Goal: Information Seeking & Learning: Learn about a topic

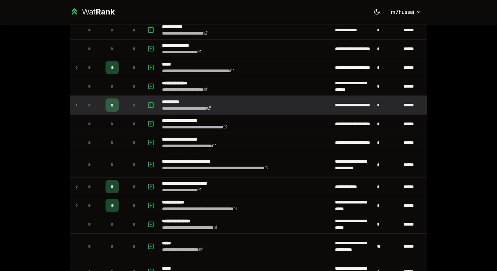
scroll to position [193, 0]
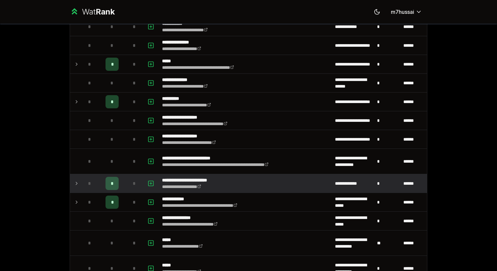
click at [77, 183] on icon at bounding box center [76, 183] width 5 height 8
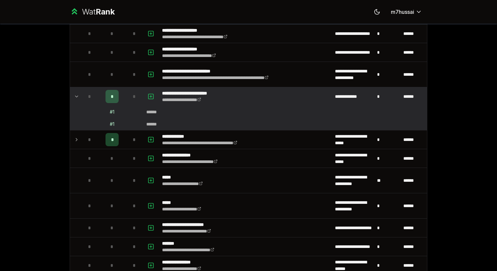
scroll to position [278, 0]
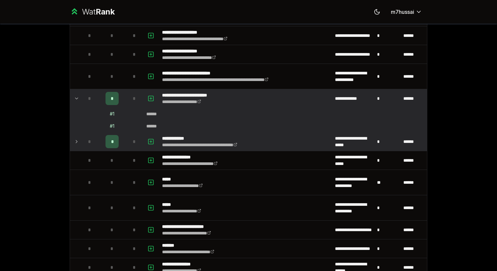
click at [78, 142] on icon at bounding box center [76, 141] width 5 height 8
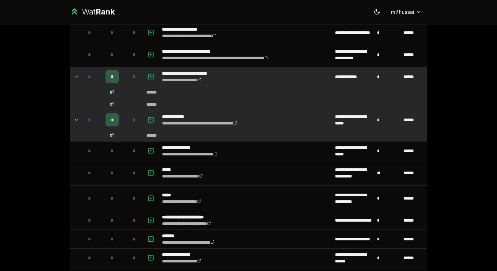
scroll to position [319, 0]
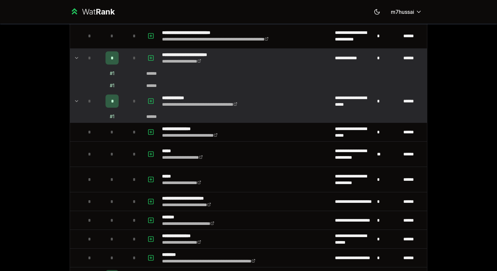
click at [74, 101] on td at bounding box center [75, 101] width 11 height 18
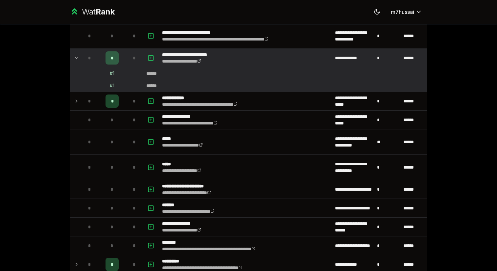
click at [76, 101] on icon at bounding box center [76, 101] width 5 height 8
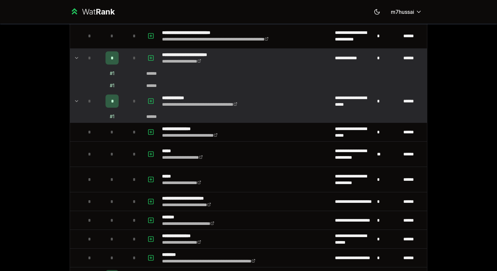
click at [75, 58] on icon at bounding box center [76, 58] width 5 height 8
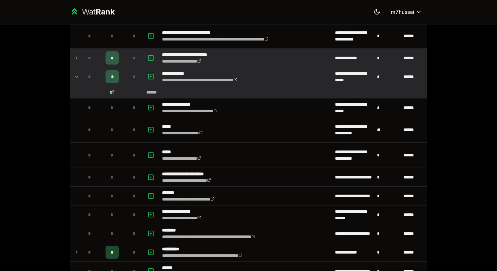
click at [79, 77] on icon at bounding box center [76, 77] width 5 height 8
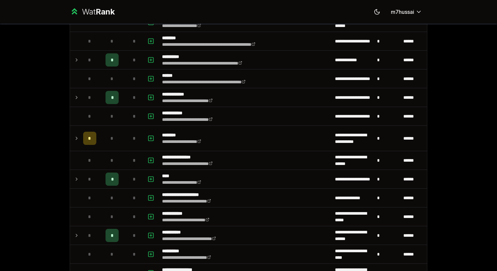
scroll to position [489, 0]
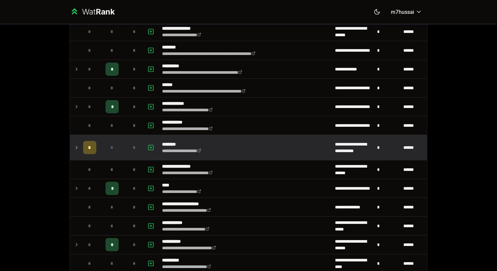
click at [77, 148] on icon at bounding box center [76, 147] width 5 height 8
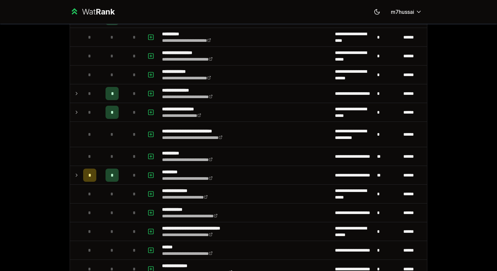
scroll to position [873, 0]
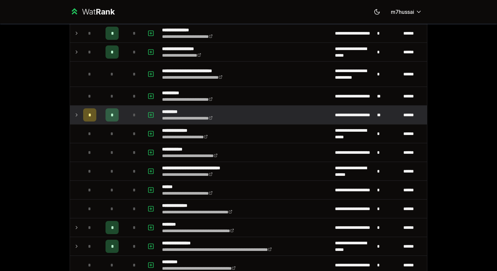
click at [77, 115] on icon at bounding box center [76, 115] width 5 height 8
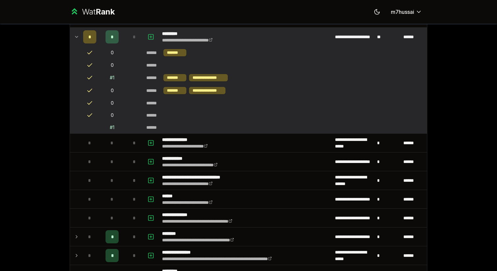
scroll to position [1004, 0]
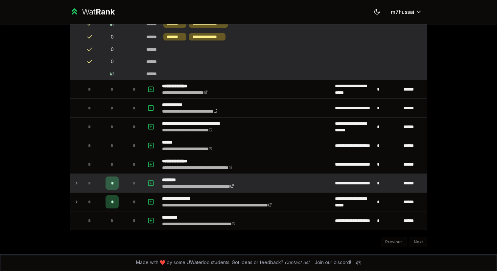
click at [74, 186] on icon at bounding box center [76, 183] width 5 height 8
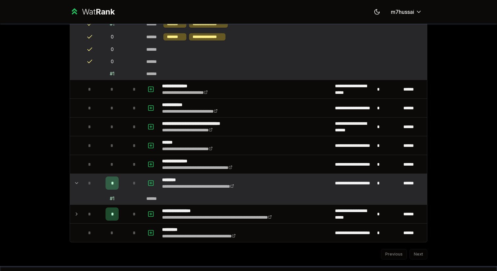
scroll to position [1016, 0]
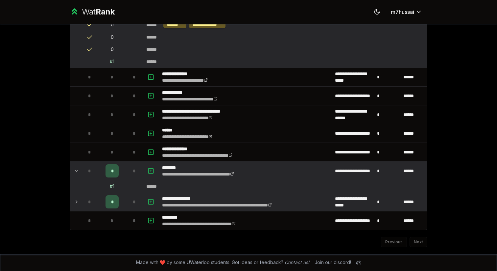
click at [72, 203] on td at bounding box center [75, 201] width 11 height 18
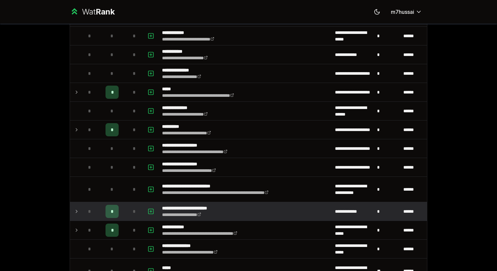
scroll to position [0, 0]
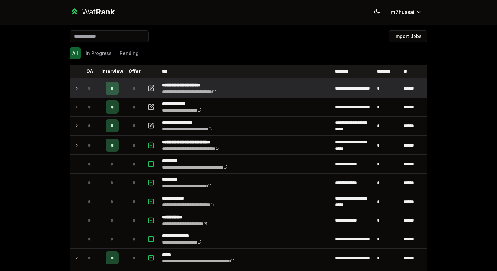
click at [71, 88] on td at bounding box center [75, 88] width 11 height 18
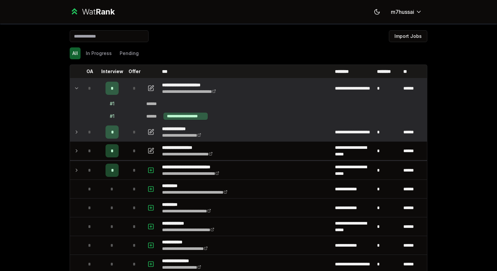
click at [76, 135] on icon at bounding box center [76, 132] width 5 height 8
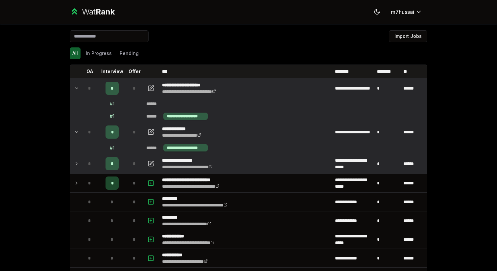
click at [77, 170] on td at bounding box center [75, 163] width 11 height 18
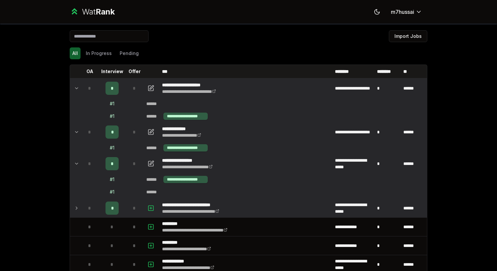
click at [80, 211] on td at bounding box center [75, 208] width 11 height 18
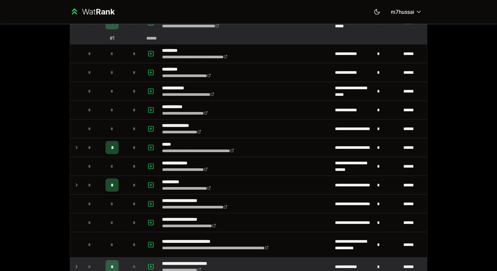
scroll to position [186, 0]
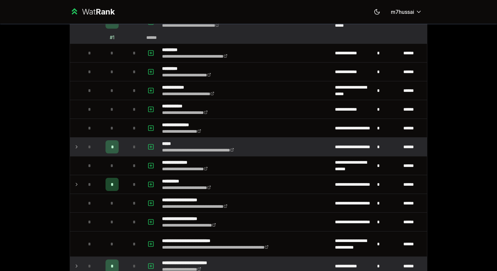
click at [74, 148] on icon at bounding box center [76, 147] width 5 height 8
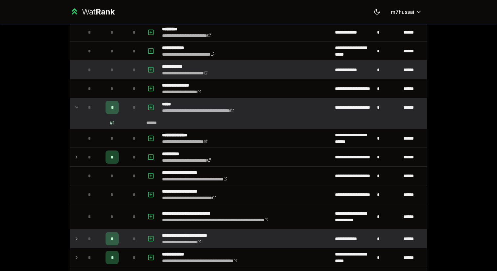
scroll to position [270, 0]
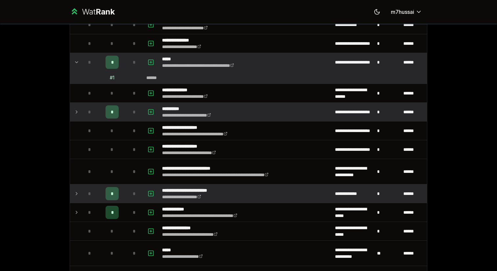
click at [76, 110] on icon at bounding box center [76, 112] width 5 height 8
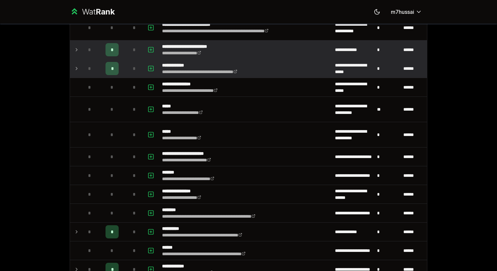
scroll to position [427, 0]
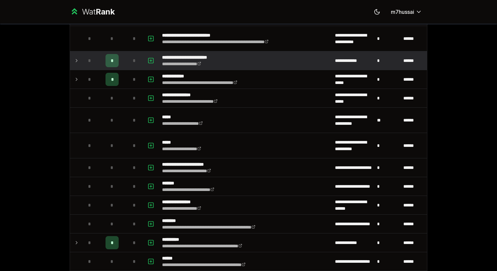
click at [76, 58] on icon at bounding box center [76, 61] width 5 height 8
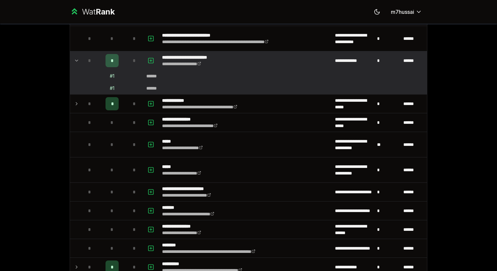
scroll to position [446, 0]
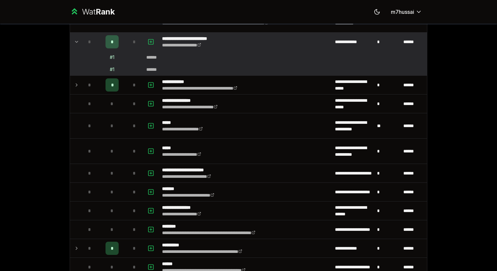
click at [74, 88] on icon at bounding box center [76, 85] width 5 height 8
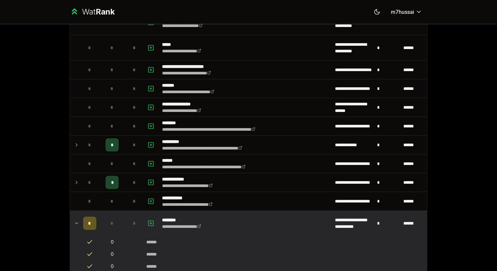
scroll to position [574, 0]
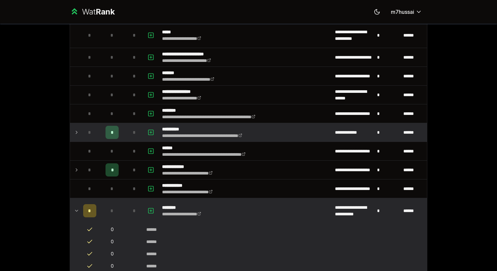
click at [75, 134] on icon at bounding box center [76, 132] width 5 height 8
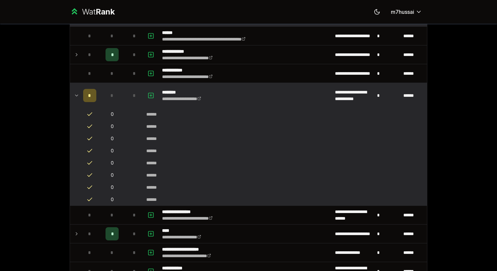
scroll to position [714, 0]
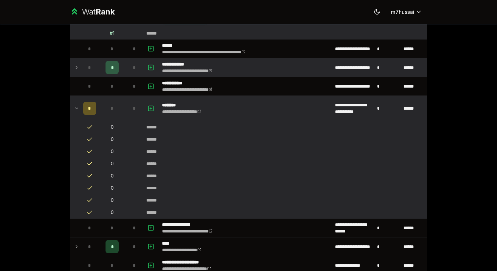
click at [79, 66] on td at bounding box center [75, 67] width 11 height 18
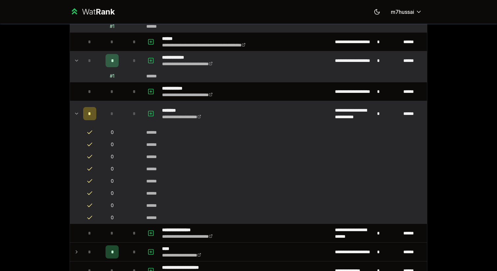
scroll to position [727, 0]
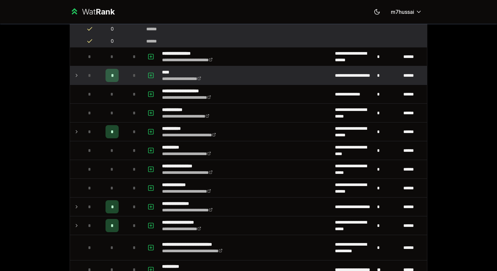
click at [85, 75] on div "*" at bounding box center [89, 75] width 13 height 13
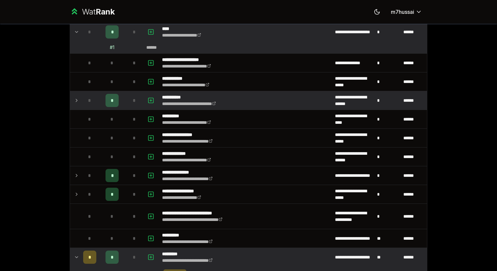
click at [77, 101] on icon at bounding box center [76, 100] width 5 height 8
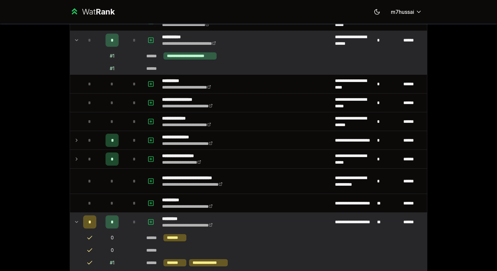
scroll to position [1002, 0]
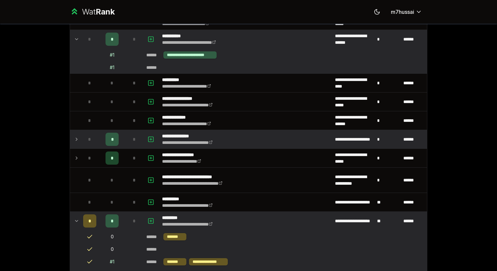
click at [77, 134] on td at bounding box center [75, 139] width 11 height 18
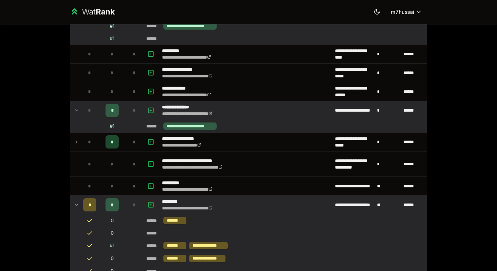
scroll to position [1038, 0]
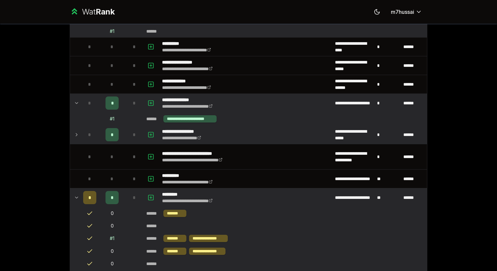
click at [84, 127] on td "*" at bounding box center [90, 134] width 18 height 18
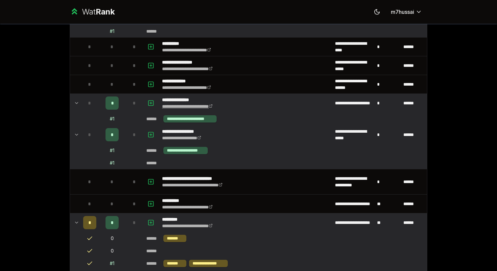
click at [187, 105] on link "**********" at bounding box center [187, 106] width 51 height 5
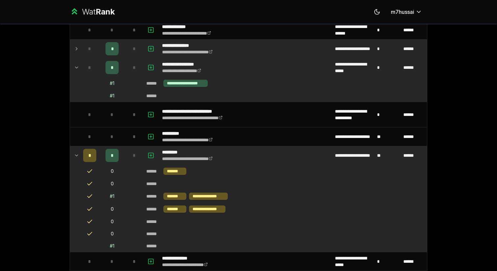
scroll to position [1093, 0]
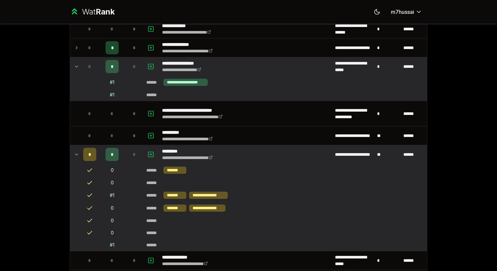
click at [78, 70] on icon at bounding box center [76, 66] width 5 height 8
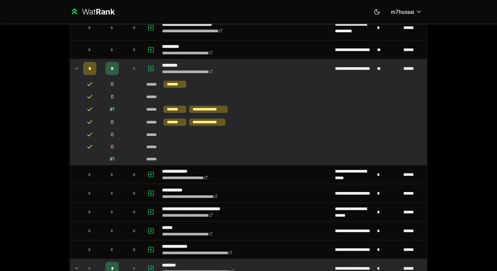
scroll to position [1155, 0]
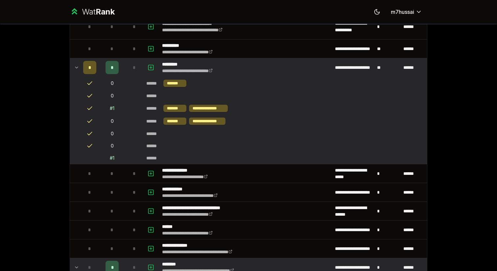
click at [78, 68] on icon at bounding box center [76, 67] width 5 height 8
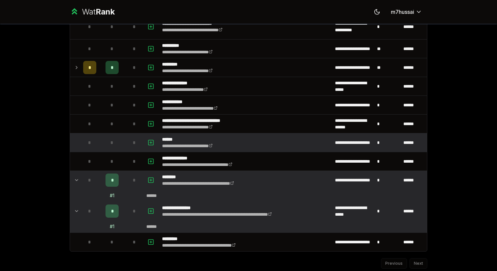
scroll to position [1177, 0]
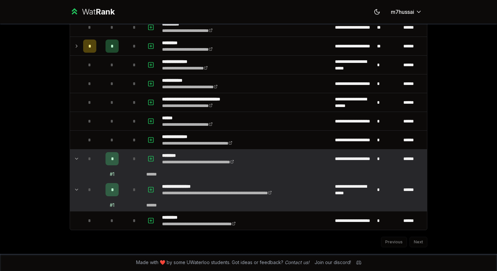
click at [70, 186] on td at bounding box center [75, 189] width 11 height 18
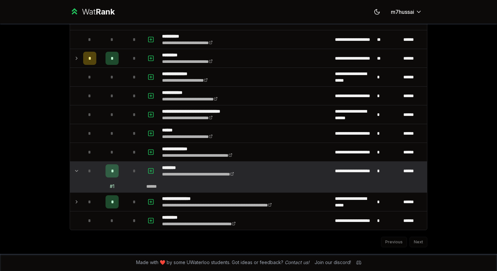
click at [78, 171] on icon at bounding box center [76, 171] width 5 height 8
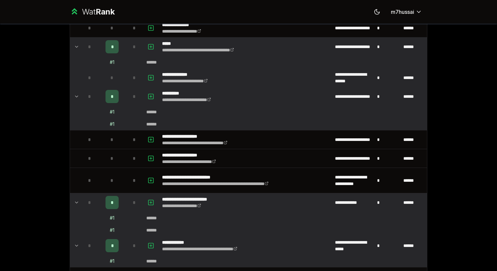
scroll to position [287, 0]
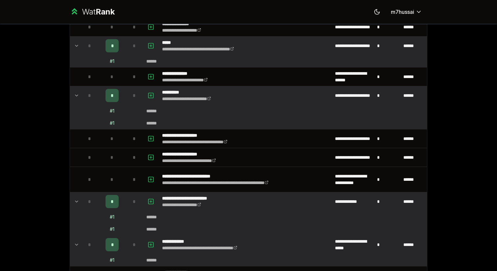
click at [74, 94] on icon at bounding box center [76, 95] width 5 height 8
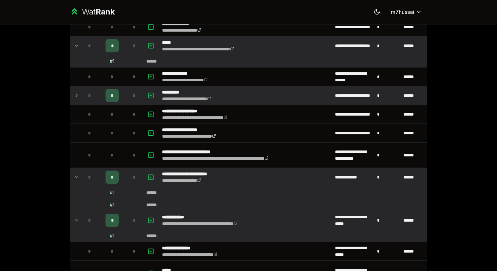
click at [80, 179] on td at bounding box center [75, 177] width 11 height 18
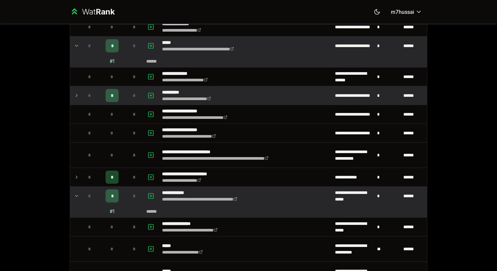
click at [79, 203] on td at bounding box center [75, 195] width 11 height 18
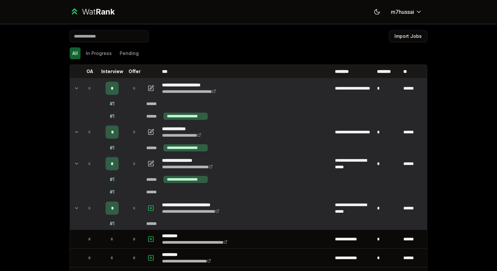
scroll to position [26, 0]
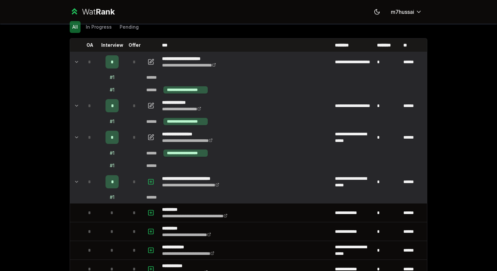
click at [75, 62] on icon at bounding box center [76, 62] width 5 height 8
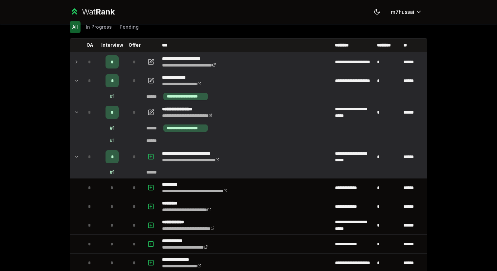
click at [76, 84] on icon at bounding box center [76, 81] width 5 height 8
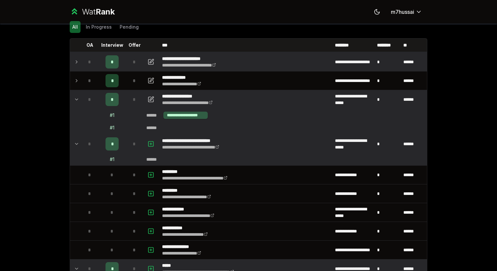
click at [76, 96] on icon at bounding box center [76, 99] width 5 height 8
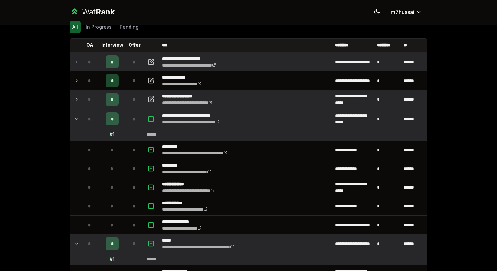
click at [76, 124] on td at bounding box center [75, 119] width 11 height 18
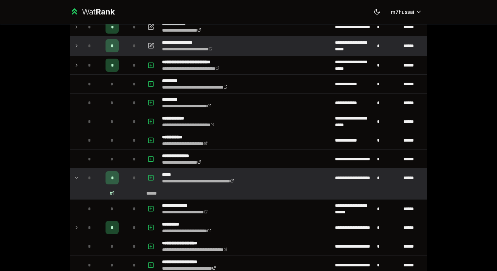
click at [78, 175] on icon at bounding box center [76, 178] width 5 height 8
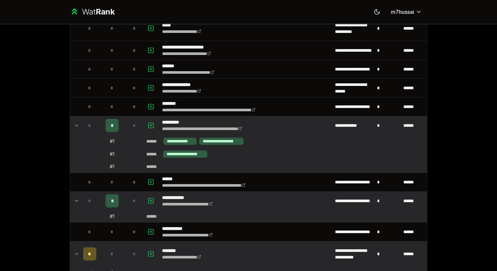
scroll to position [423, 0]
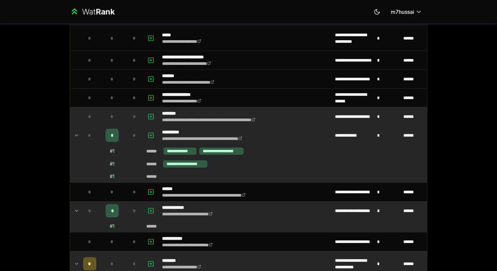
click at [75, 124] on td at bounding box center [75, 116] width 11 height 18
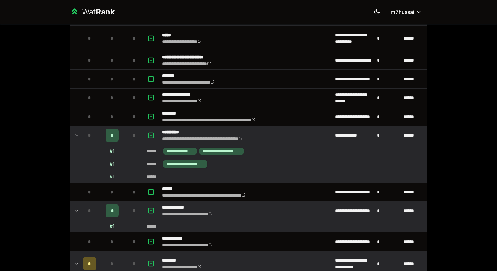
click at [75, 137] on icon at bounding box center [76, 135] width 5 height 8
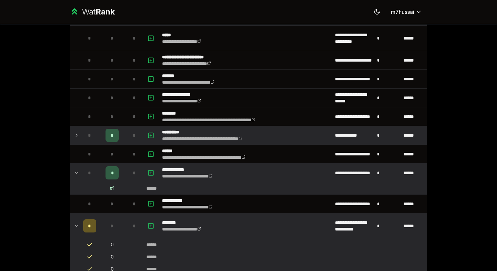
click at [79, 171] on icon at bounding box center [76, 173] width 5 height 8
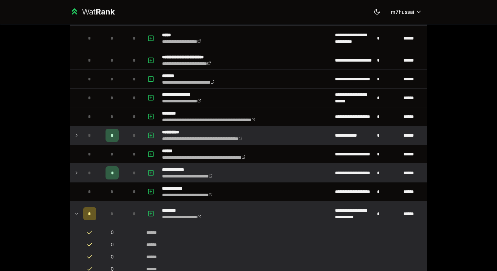
click at [81, 143] on td "*" at bounding box center [90, 135] width 18 height 18
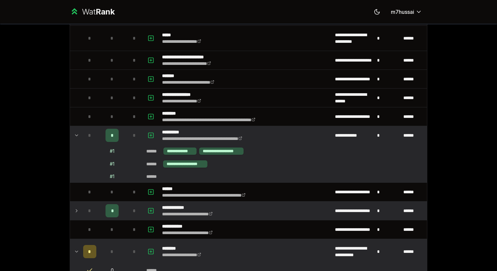
click at [81, 132] on td "*" at bounding box center [90, 135] width 18 height 18
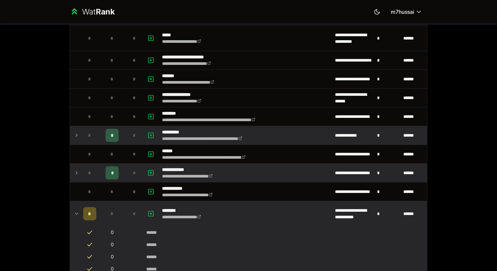
click at [81, 132] on td "*" at bounding box center [90, 135] width 18 height 18
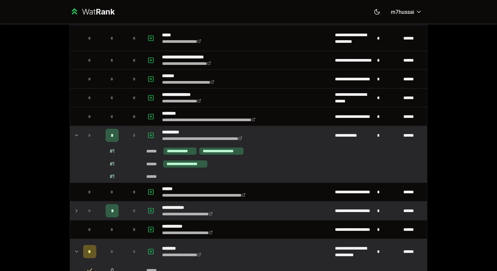
click at [81, 132] on td "*" at bounding box center [90, 135] width 18 height 18
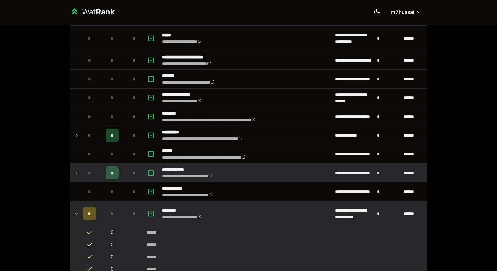
click at [75, 211] on icon at bounding box center [76, 213] width 5 height 8
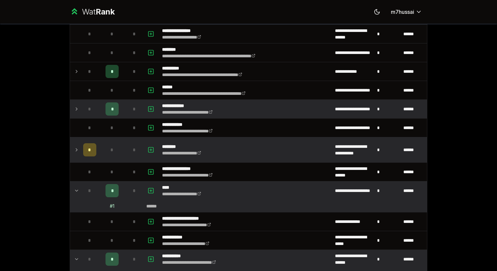
click at [77, 185] on td at bounding box center [75, 190] width 11 height 18
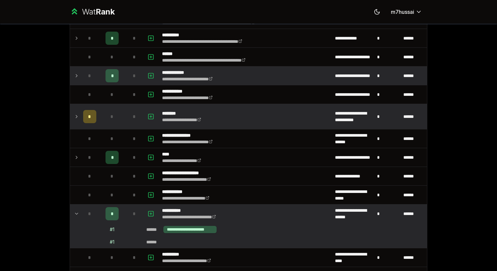
click at [79, 207] on td at bounding box center [75, 213] width 11 height 18
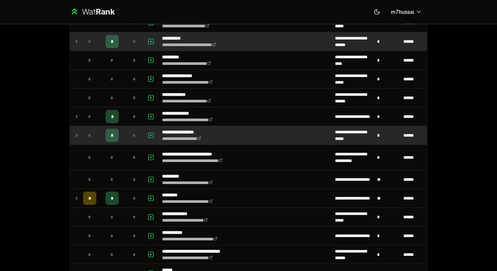
scroll to position [694, 0]
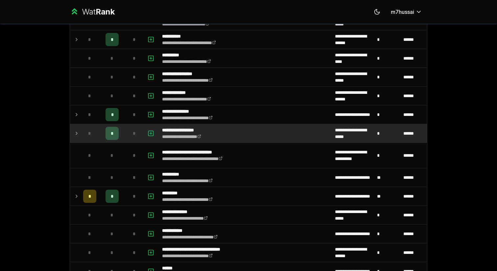
click at [76, 196] on icon at bounding box center [76, 196] width 5 height 8
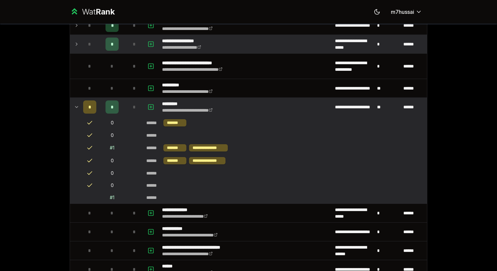
scroll to position [786, 0]
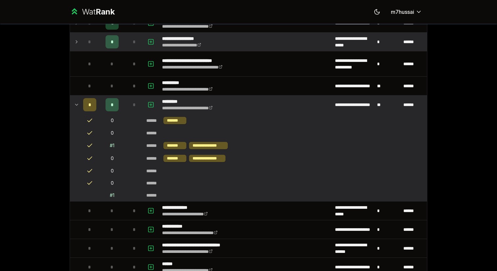
click at [78, 103] on icon at bounding box center [76, 105] width 5 height 8
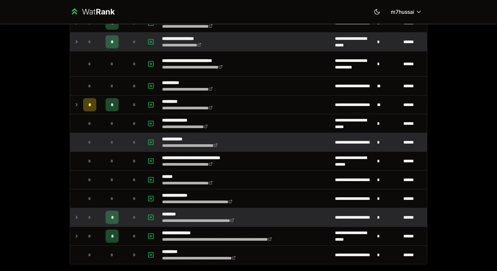
scroll to position [820, 0]
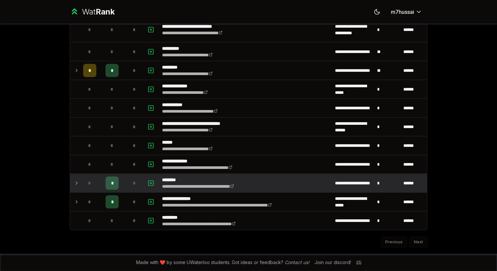
click at [72, 184] on td at bounding box center [75, 183] width 11 height 18
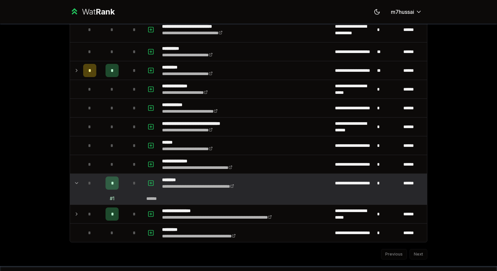
scroll to position [832, 0]
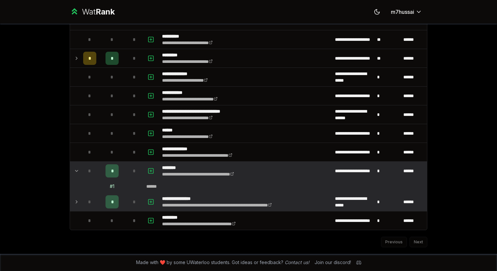
click at [78, 202] on icon at bounding box center [76, 202] width 5 height 8
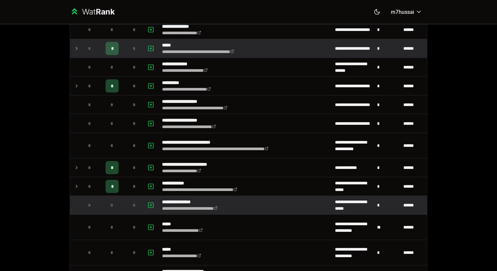
scroll to position [207, 0]
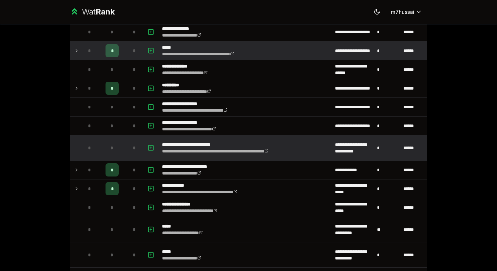
click at [198, 153] on link "**********" at bounding box center [215, 151] width 107 height 5
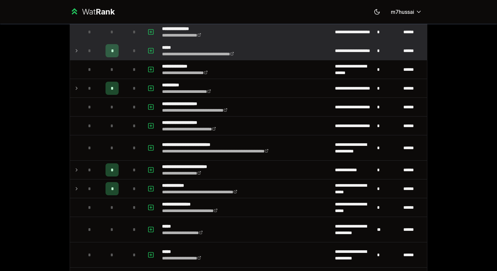
scroll to position [0, 0]
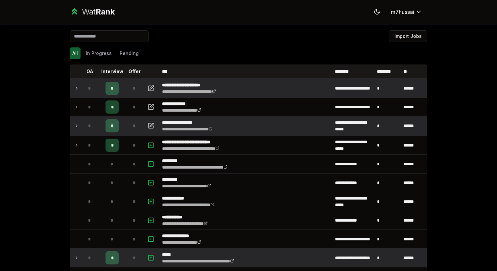
click at [76, 86] on icon at bounding box center [76, 88] width 5 height 8
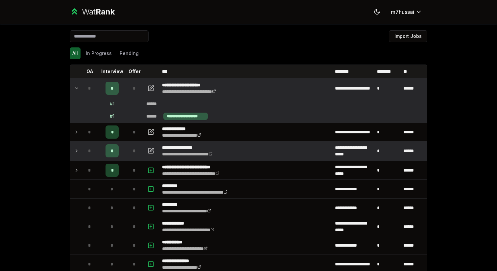
click at [77, 91] on icon at bounding box center [76, 88] width 5 height 8
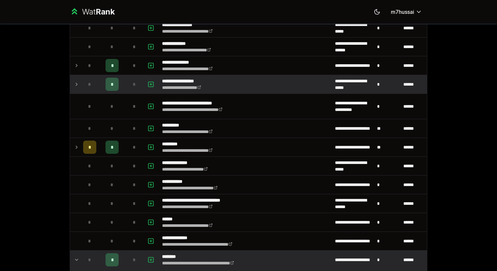
scroll to position [744, 0]
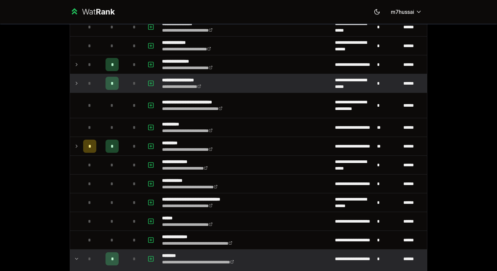
click at [76, 147] on icon at bounding box center [76, 146] width 5 height 8
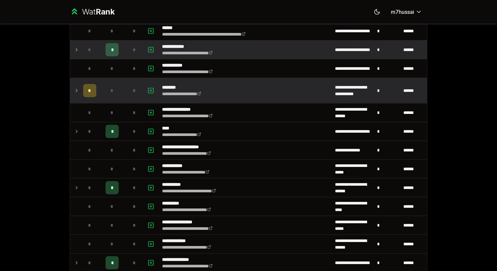
scroll to position [557, 0]
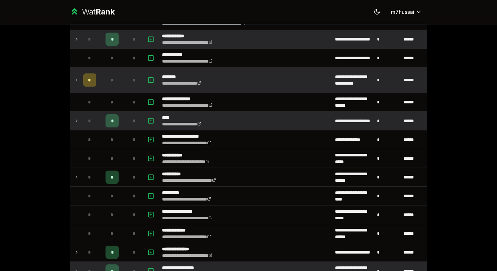
click at [168, 124] on link "**********" at bounding box center [181, 124] width 39 height 5
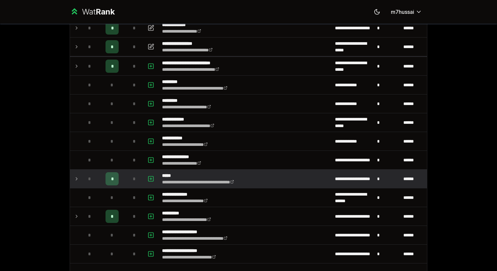
scroll to position [84, 0]
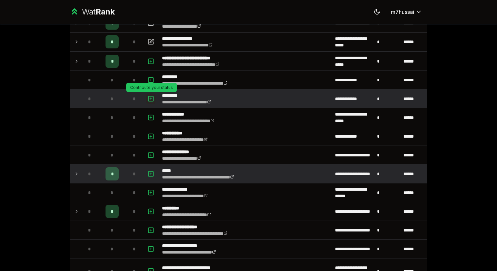
click at [151, 99] on icon "button" at bounding box center [151, 98] width 0 height 2
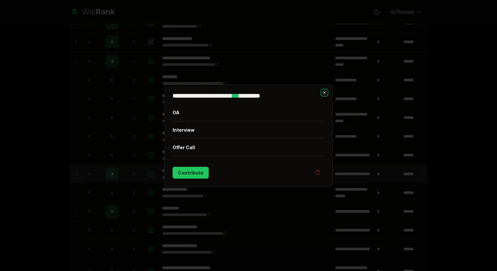
click at [324, 92] on icon "button" at bounding box center [324, 92] width 5 height 5
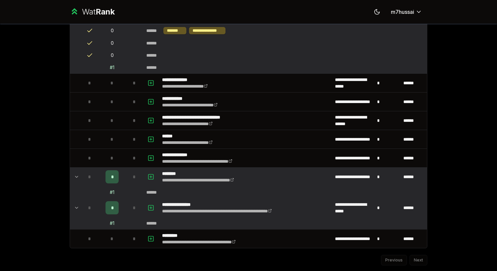
scroll to position [943, 0]
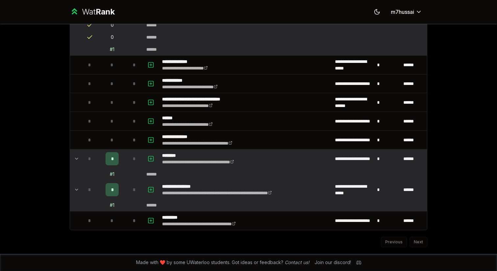
click at [80, 156] on td at bounding box center [75, 158] width 11 height 18
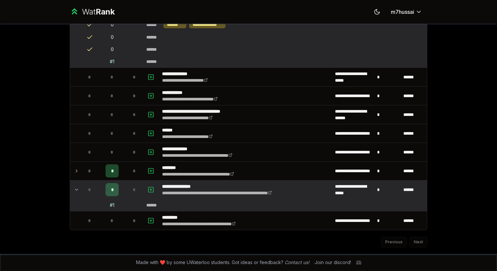
click at [76, 192] on icon at bounding box center [76, 189] width 5 height 8
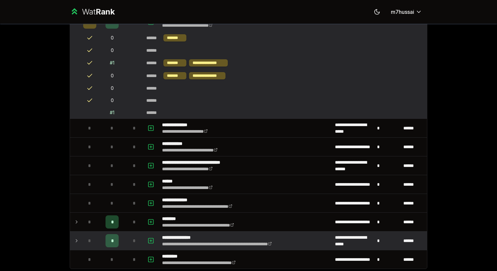
scroll to position [880, 0]
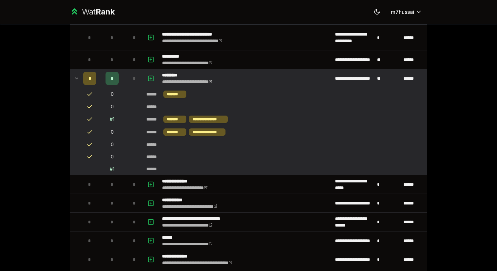
click at [75, 78] on icon at bounding box center [76, 78] width 5 height 8
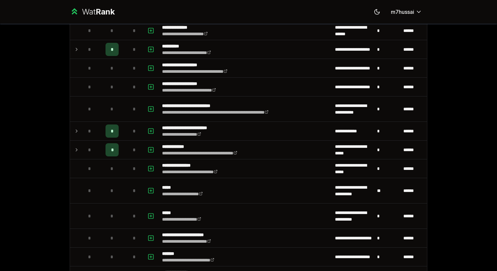
scroll to position [246, 0]
click at [78, 145] on icon at bounding box center [76, 149] width 5 height 8
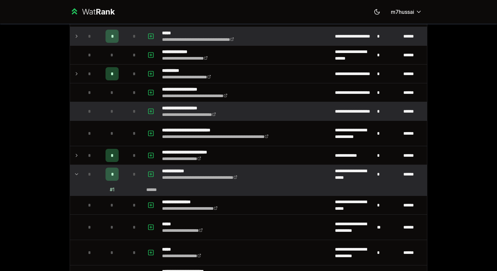
scroll to position [228, 0]
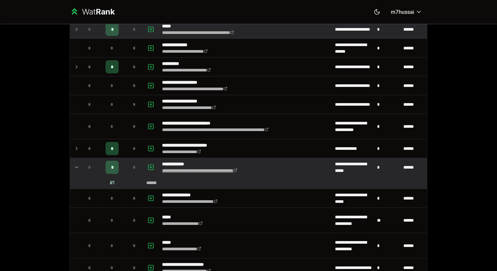
click at [176, 171] on link "**********" at bounding box center [199, 170] width 75 height 5
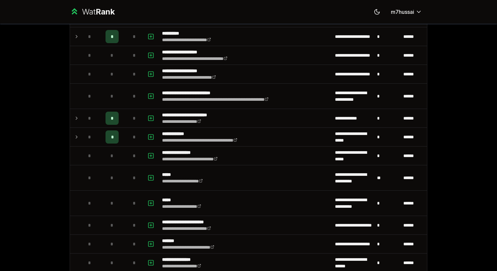
scroll to position [260, 0]
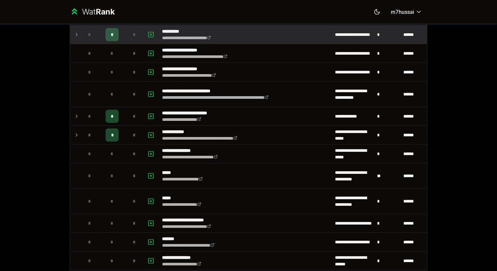
click at [75, 33] on icon at bounding box center [76, 35] width 5 height 8
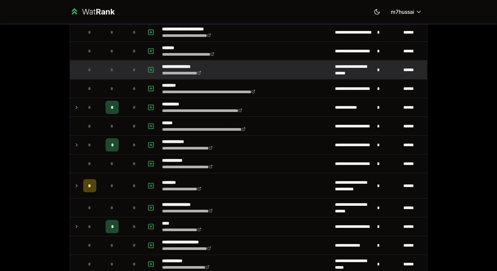
scroll to position [477, 0]
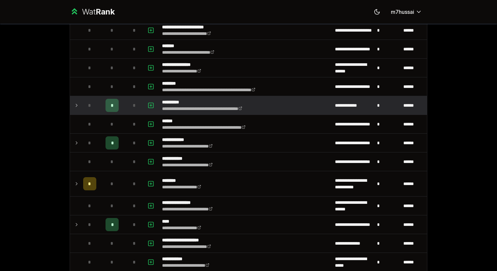
click at [79, 104] on icon at bounding box center [76, 105] width 5 height 8
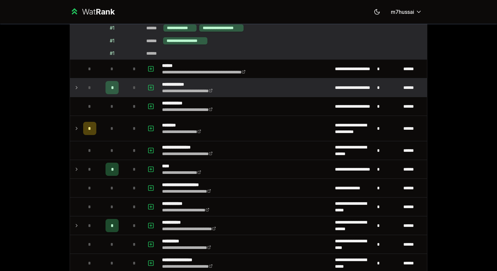
scroll to position [577, 0]
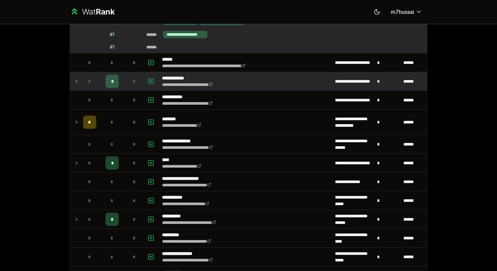
click at [76, 77] on td at bounding box center [75, 81] width 11 height 18
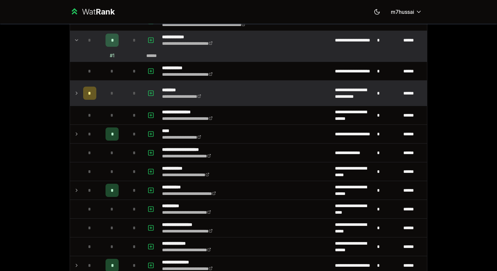
click at [76, 90] on icon at bounding box center [76, 93] width 5 height 8
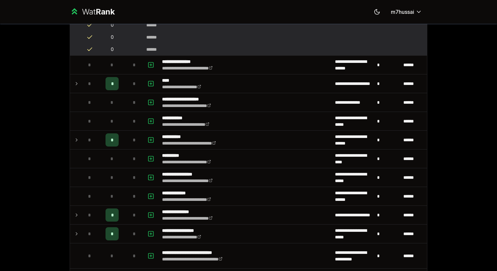
scroll to position [775, 0]
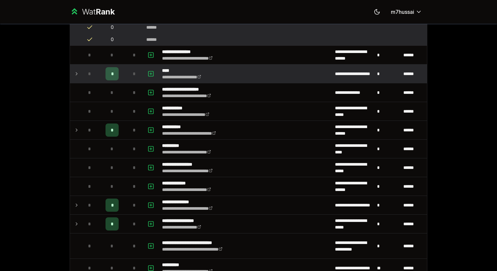
click at [77, 72] on icon at bounding box center [76, 74] width 5 height 8
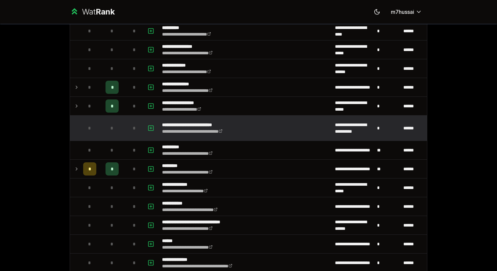
scroll to position [906, 0]
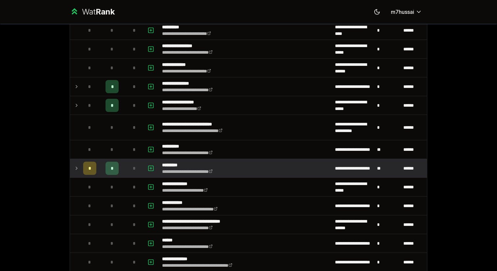
click at [77, 167] on icon at bounding box center [76, 168] width 5 height 8
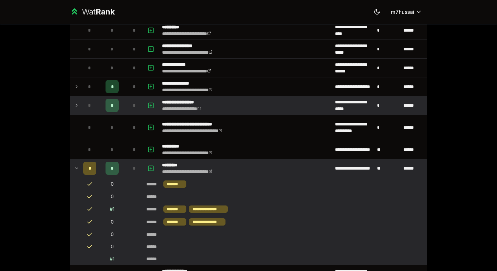
click at [78, 105] on icon at bounding box center [76, 105] width 5 height 8
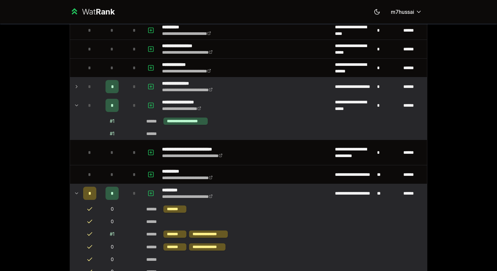
click at [76, 93] on td at bounding box center [75, 86] width 11 height 18
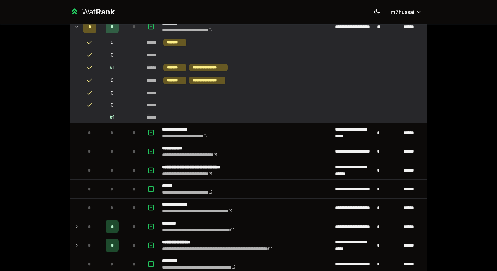
scroll to position [1129, 0]
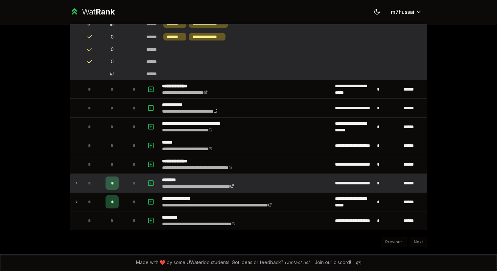
click at [75, 179] on td at bounding box center [75, 183] width 11 height 18
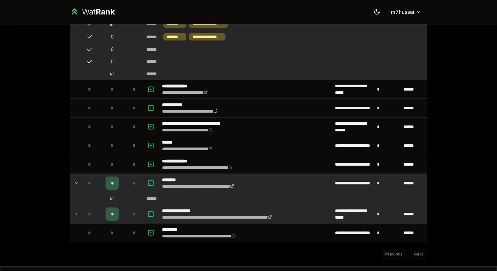
click at [79, 217] on icon at bounding box center [76, 214] width 5 height 8
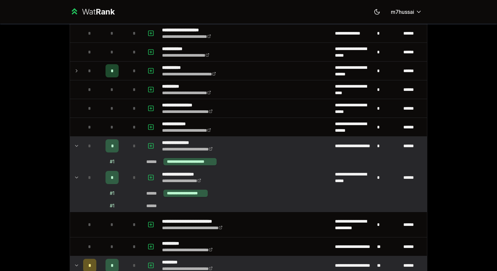
scroll to position [853, 0]
